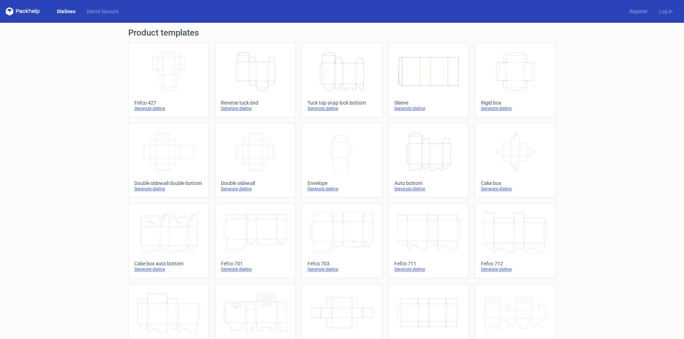
click at [323, 67] on icon "Height Depth Width" at bounding box center [341, 72] width 63 height 40
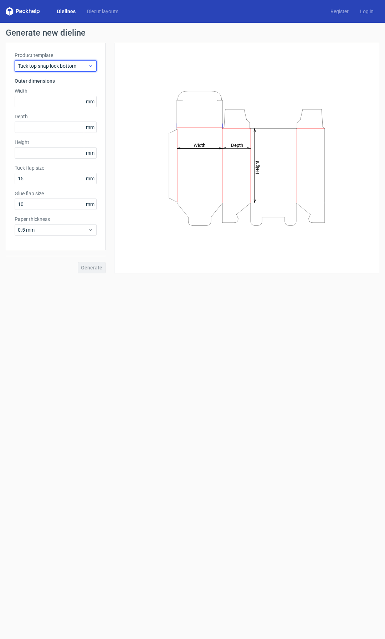
click at [57, 63] on span "Tuck top snap lock bottom" at bounding box center [53, 65] width 70 height 7
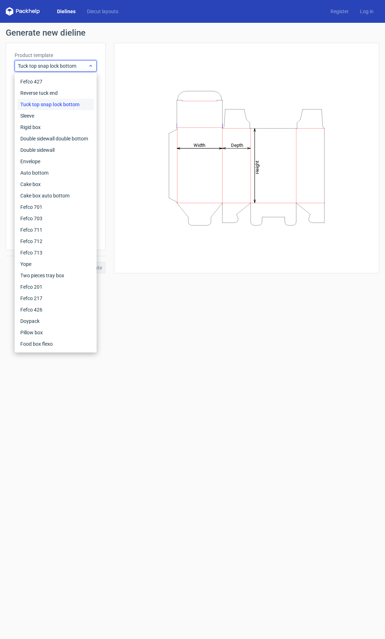
click at [57, 63] on span "Tuck top snap lock bottom" at bounding box center [53, 65] width 70 height 7
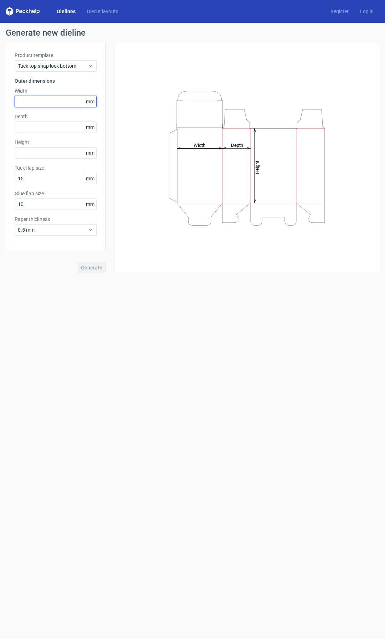
click at [29, 100] on input "text" at bounding box center [56, 101] width 82 height 11
click at [33, 158] on input "text" at bounding box center [56, 152] width 82 height 11
type input "68"
click at [50, 129] on input "text" at bounding box center [56, 126] width 82 height 11
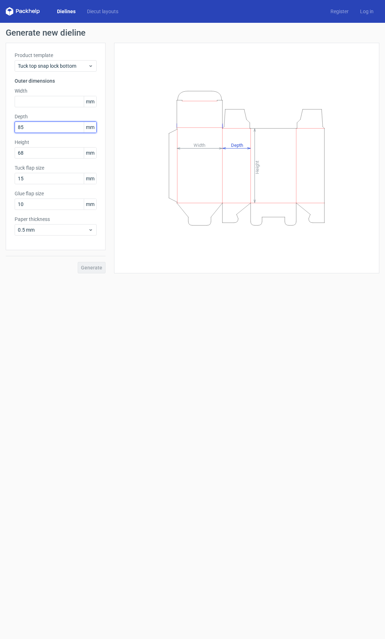
type input "85"
click at [42, 101] on input "text" at bounding box center [56, 101] width 82 height 11
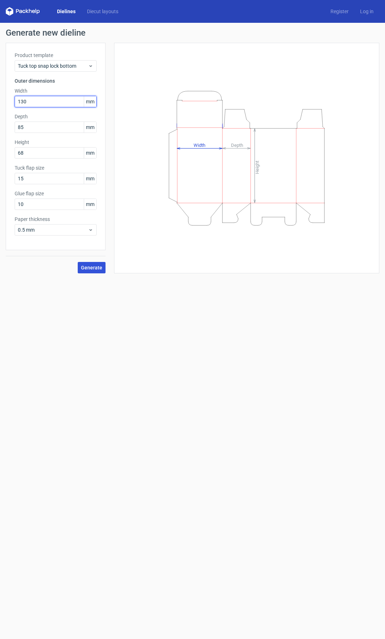
type input "130"
click at [87, 267] on span "Generate" at bounding box center [91, 267] width 21 height 5
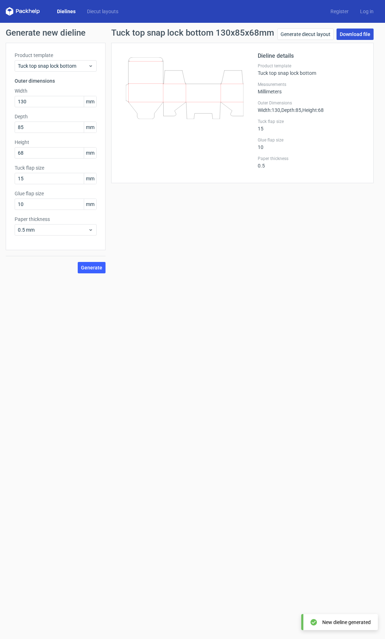
click at [350, 31] on link "Download file" at bounding box center [354, 33] width 37 height 11
drag, startPoint x: 31, startPoint y: 151, endPoint x: 2, endPoint y: 150, distance: 28.9
click at [0, 151] on div "Generate new dieline Product template Tuck top snap lock bottom Outer dimension…" at bounding box center [192, 151] width 385 height 256
type input "67"
click at [95, 267] on span "Generate" at bounding box center [91, 267] width 21 height 5
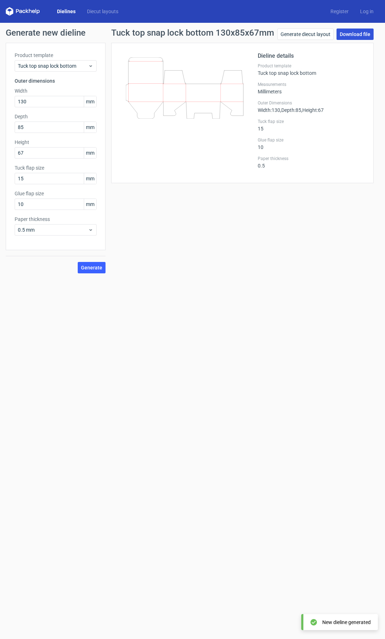
click at [359, 33] on link "Download file" at bounding box center [354, 33] width 37 height 11
click at [52, 102] on input "130" at bounding box center [56, 101] width 82 height 11
drag, startPoint x: 52, startPoint y: 101, endPoint x: 25, endPoint y: 102, distance: 26.7
click at [25, 102] on input "130" at bounding box center [56, 101] width 82 height 11
click at [35, 102] on input "130" at bounding box center [56, 101] width 82 height 11
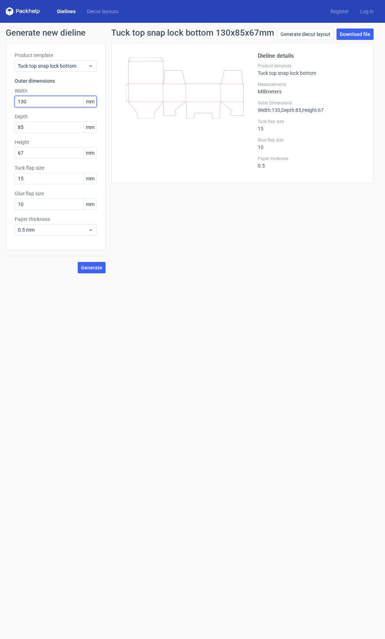
click at [23, 103] on input "130" at bounding box center [56, 101] width 82 height 11
type input "133"
drag, startPoint x: 32, startPoint y: 152, endPoint x: 0, endPoint y: 148, distance: 32.4
click at [0, 148] on div "Generate new dieline Product template Tuck top snap lock bottom Outer dimension…" at bounding box center [192, 151] width 385 height 256
type input "68"
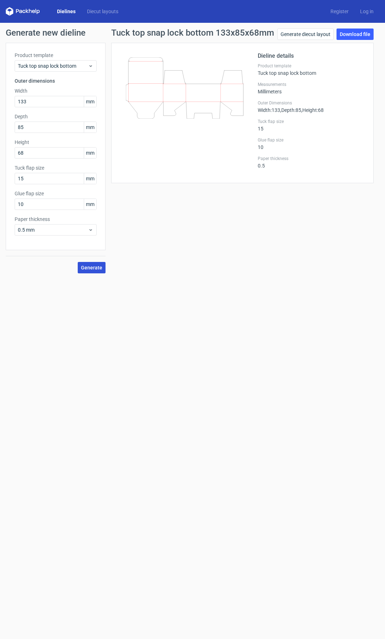
click at [96, 268] on span "Generate" at bounding box center [91, 267] width 21 height 5
click at [357, 33] on link "Download file" at bounding box center [354, 33] width 37 height 11
